Goal: Find contact information: Find contact information

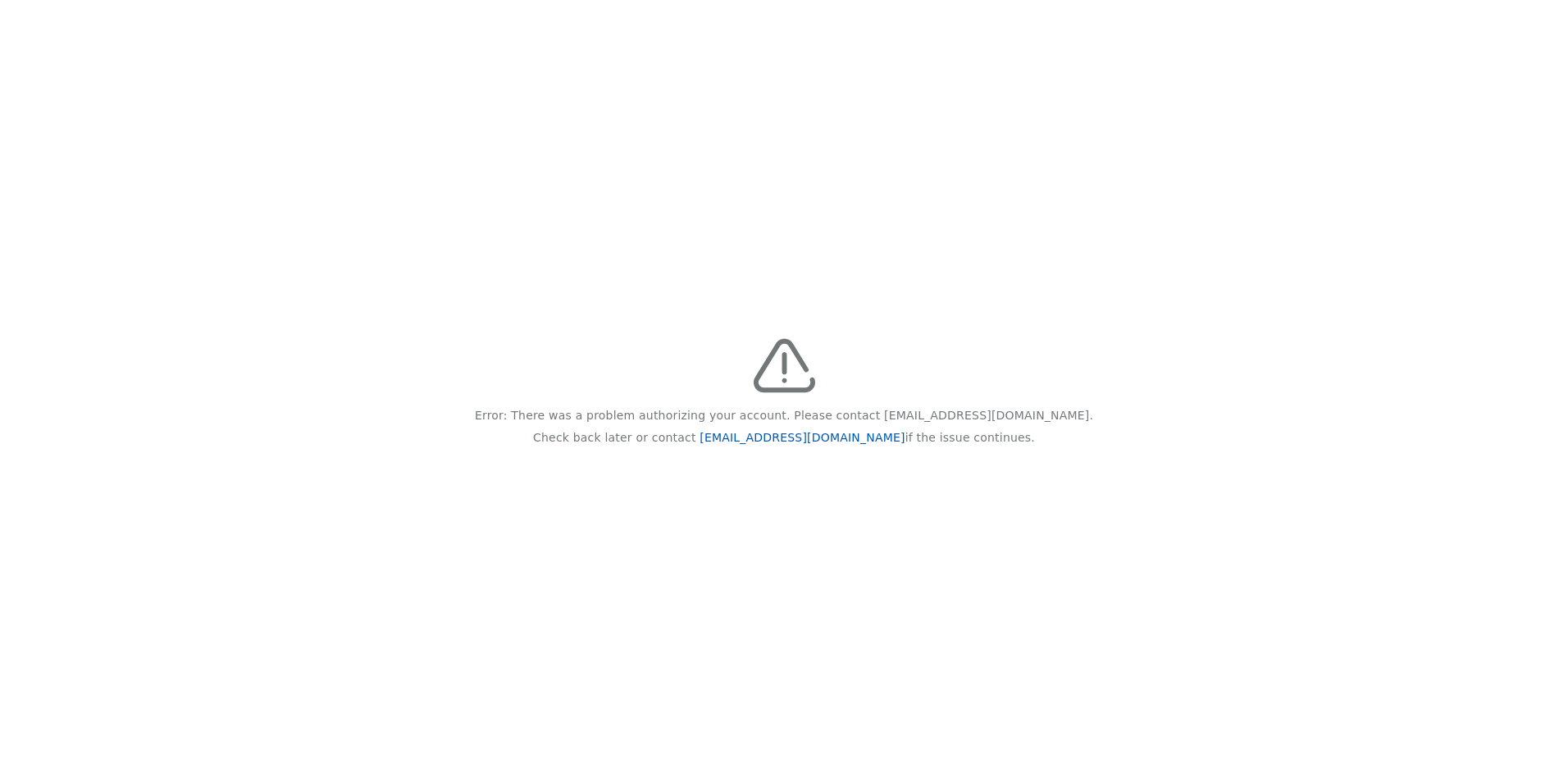
click at [788, 437] on link "[EMAIL_ADDRESS][DOMAIN_NAME]" at bounding box center [802, 437] width 205 height 13
click at [671, 196] on div "Error: There was a problem authorizing your account. Please contact feedback@re…" at bounding box center [784, 391] width 1568 height 783
